Goal: Information Seeking & Learning: Find specific fact

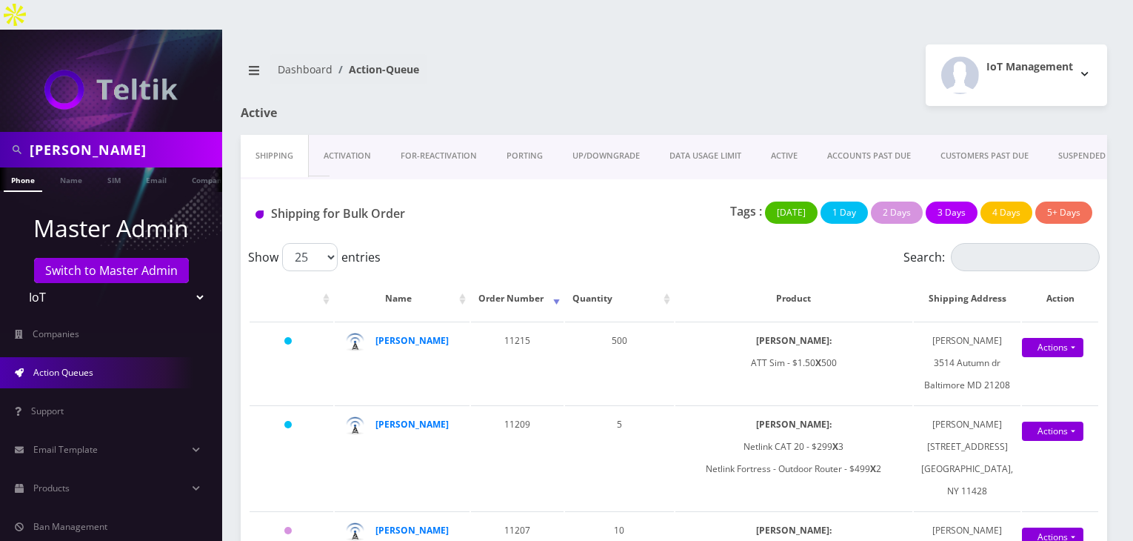
scroll to position [1630, 0]
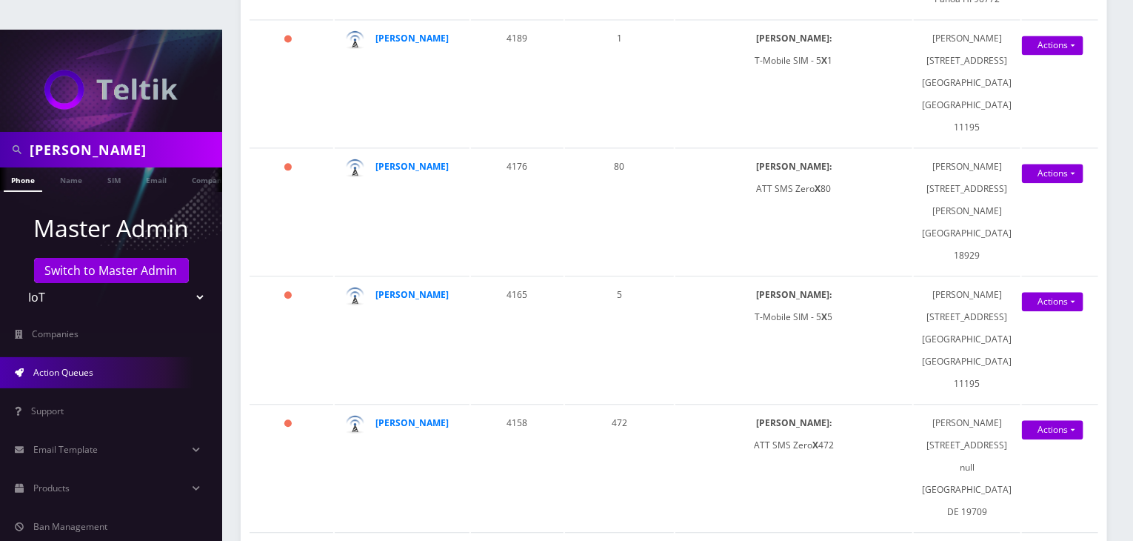
click at [0, 132] on div "[PERSON_NAME]" at bounding box center [111, 150] width 222 height 36
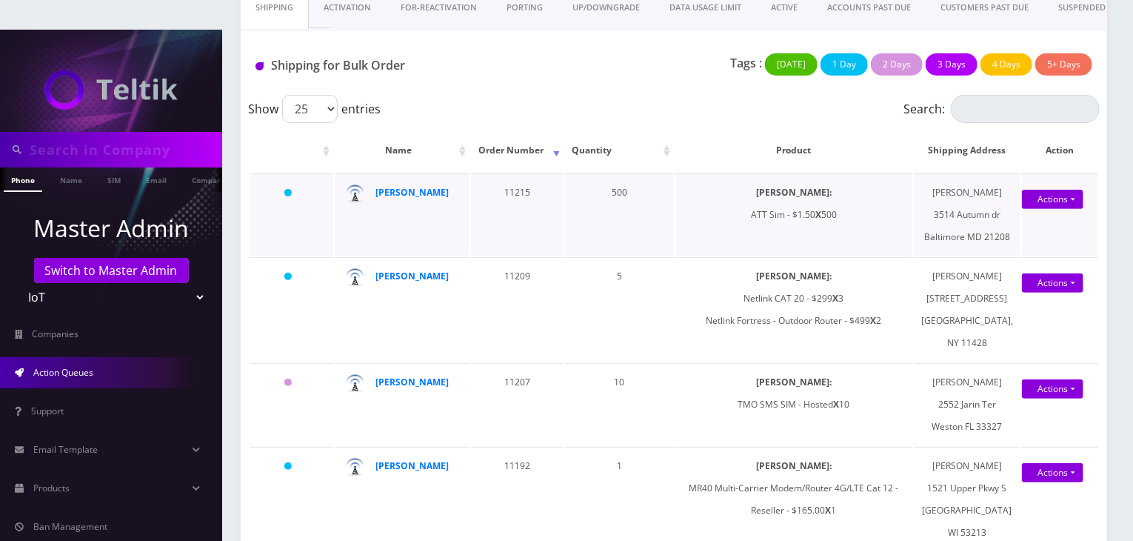
scroll to position [0, 0]
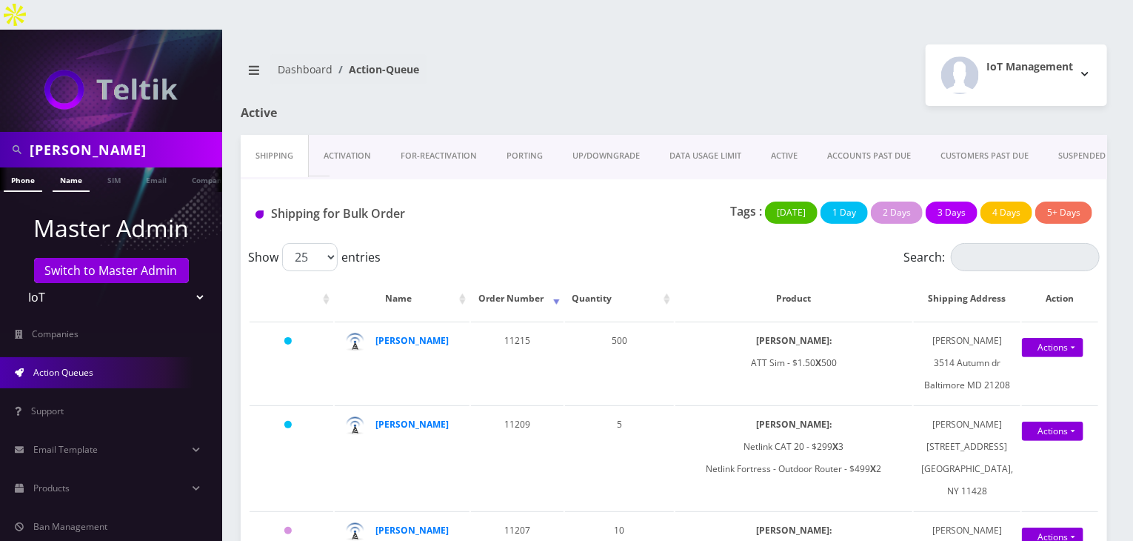
type input "[PERSON_NAME]"
click at [67, 167] on link "Name" at bounding box center [71, 179] width 37 height 24
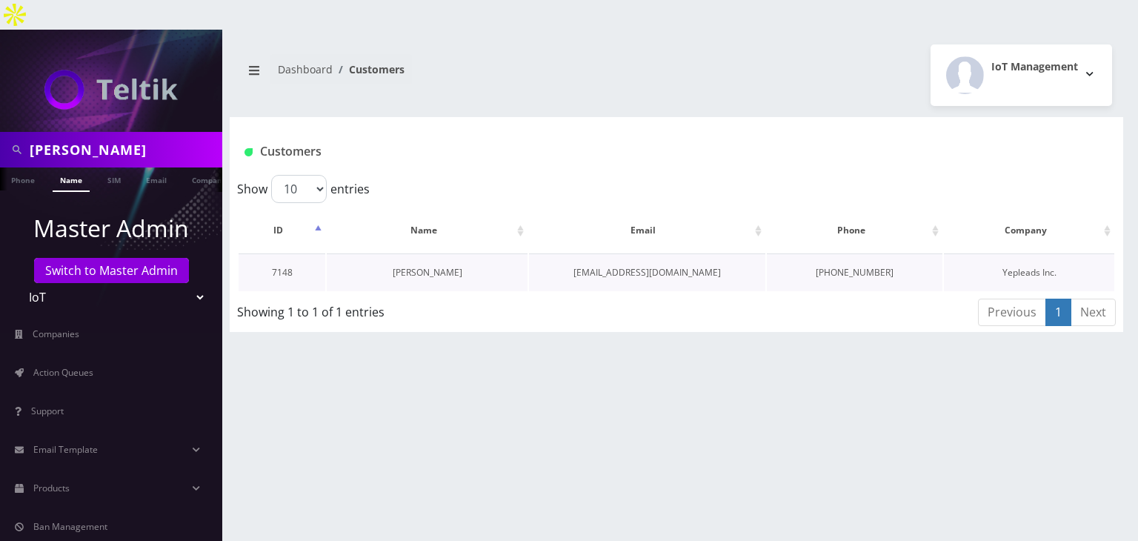
click at [456, 266] on link "[PERSON_NAME]" at bounding box center [428, 272] width 70 height 13
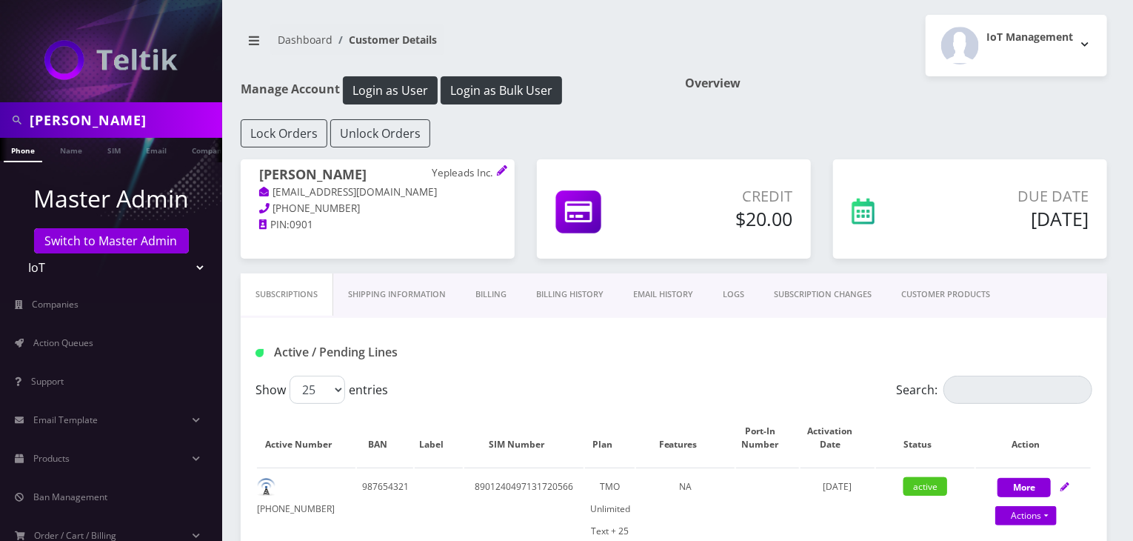
click at [582, 296] on link "Billing History" at bounding box center [570, 294] width 97 height 42
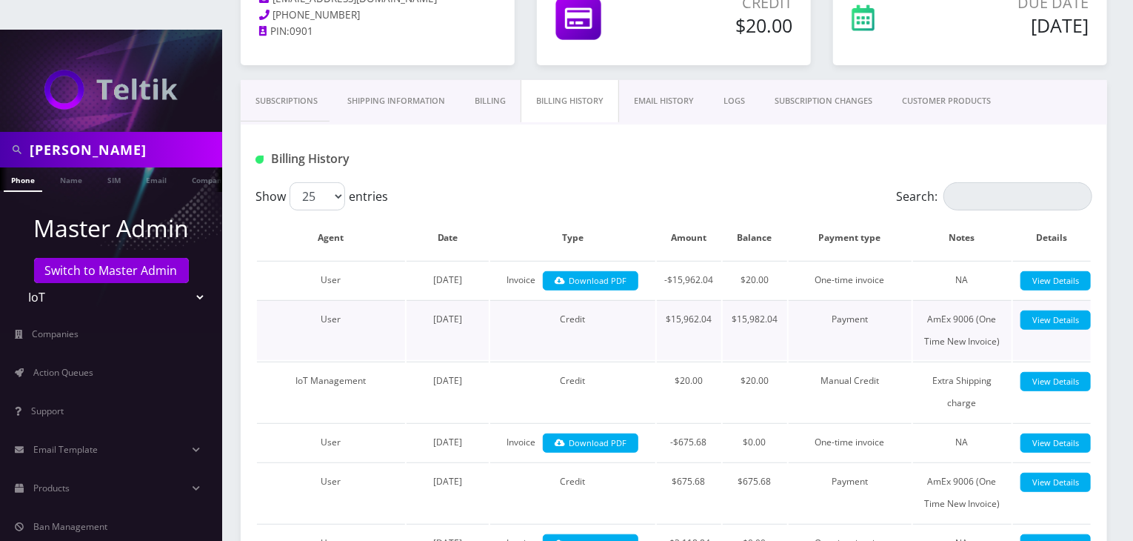
scroll to position [222, 0]
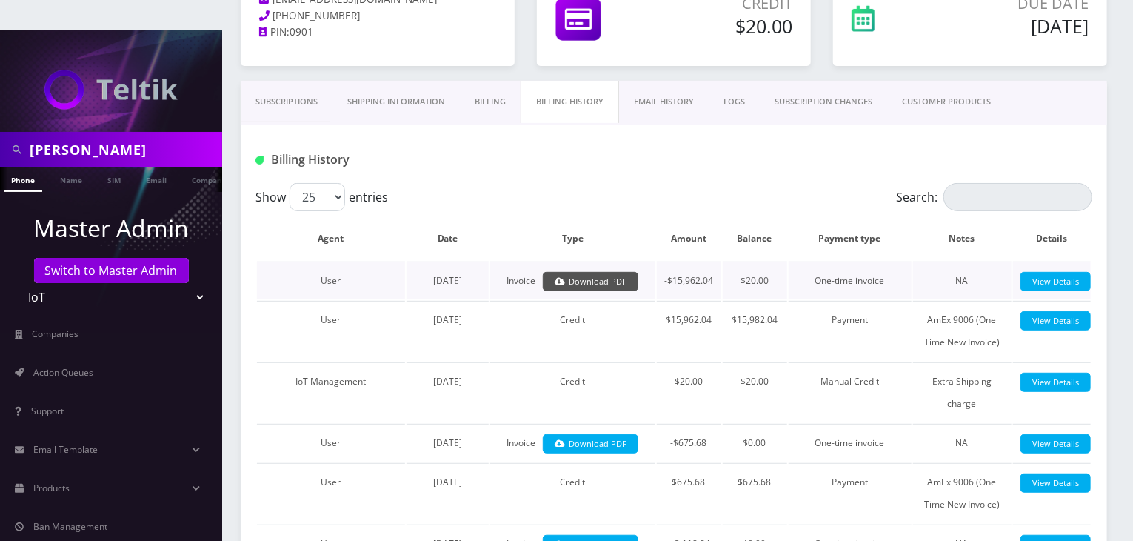
click at [616, 272] on link "Download PDF" at bounding box center [591, 282] width 96 height 20
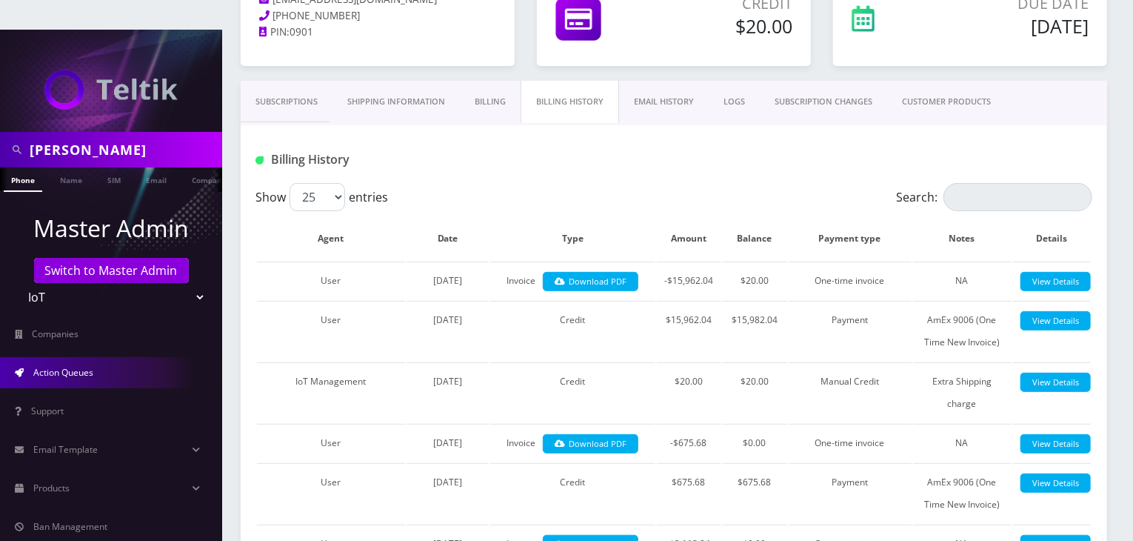
click at [68, 366] on span "Action Queues" at bounding box center [63, 372] width 60 height 13
